Goal: Task Accomplishment & Management: Manage account settings

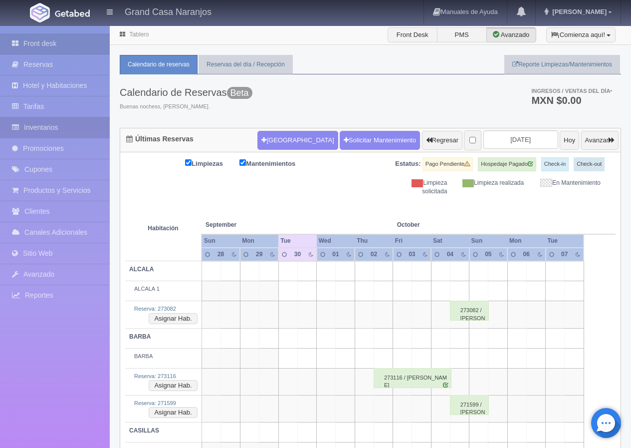
click at [48, 126] on link "Inventarios" at bounding box center [55, 127] width 110 height 20
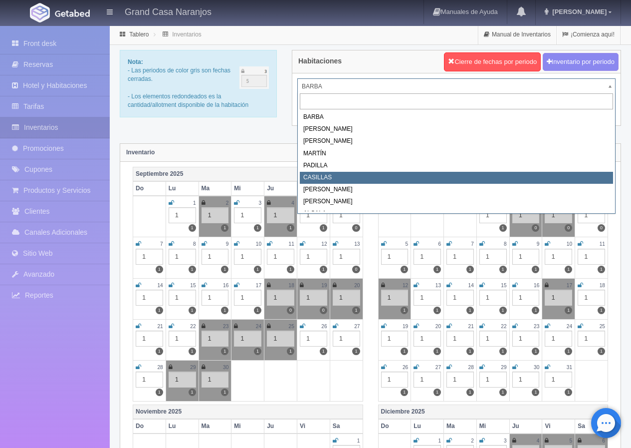
select select "2065"
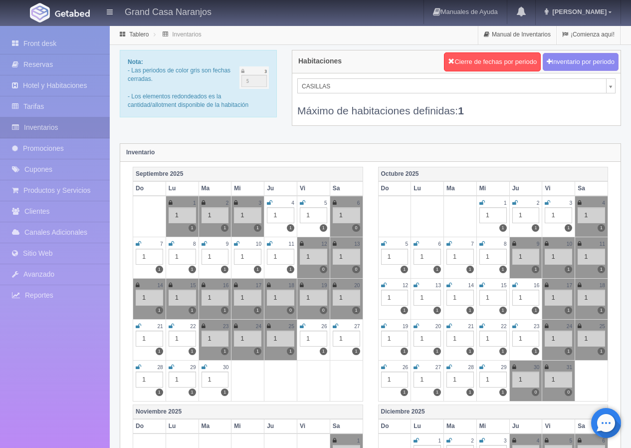
click at [202, 367] on icon at bounding box center [204, 367] width 5 height 6
click at [481, 205] on icon at bounding box center [482, 203] width 5 height 6
